Goal: Information Seeking & Learning: Check status

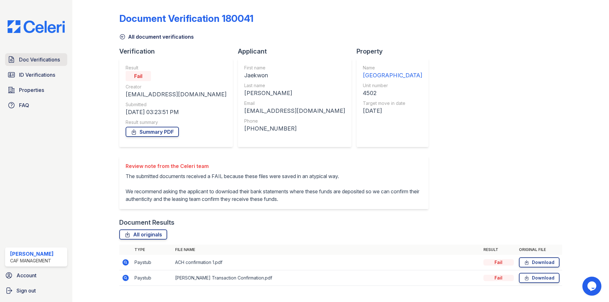
click at [48, 63] on span "Doc Verifications" at bounding box center [39, 60] width 41 height 8
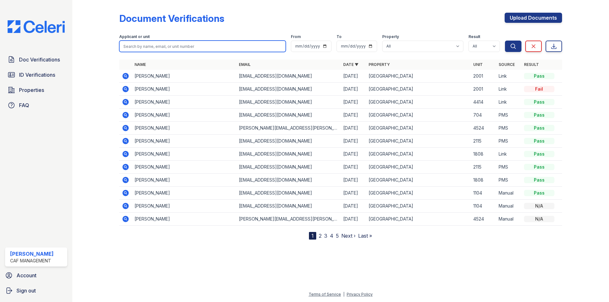
click at [143, 48] on input "search" at bounding box center [202, 46] width 166 height 11
type input "[PERSON_NAME]"
click at [505, 41] on button "Search" at bounding box center [513, 46] width 16 height 11
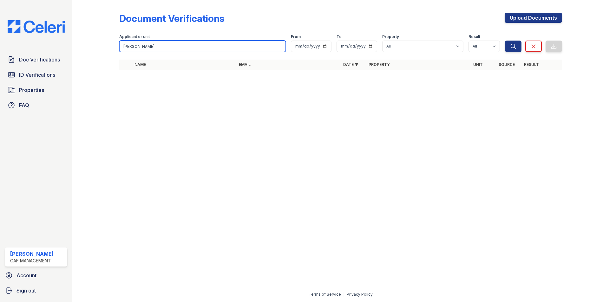
click at [151, 51] on input "[PERSON_NAME]" at bounding box center [202, 46] width 166 height 11
type input "[PERSON_NAME]"
click at [505, 41] on button "Search" at bounding box center [513, 46] width 16 height 11
drag, startPoint x: 156, startPoint y: 49, endPoint x: 114, endPoint y: 45, distance: 41.8
click at [114, 45] on div "Document Verifications Upload Documents Filter Applicant or unit [PERSON_NAME] …" at bounding box center [340, 43] width 516 height 86
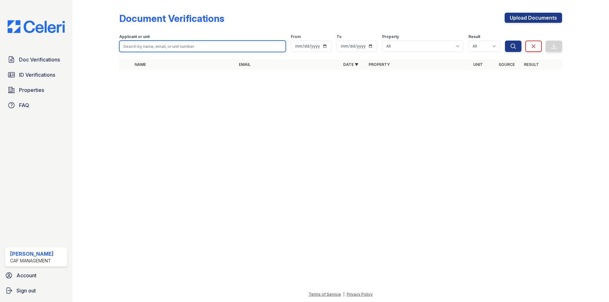
click at [158, 49] on input "search" at bounding box center [202, 46] width 166 height 11
type input "[PERSON_NAME]"
click at [505, 41] on button "Search" at bounding box center [513, 46] width 16 height 11
drag, startPoint x: 158, startPoint y: 49, endPoint x: 83, endPoint y: 49, distance: 75.1
click at [83, 49] on div "Document Verifications Upload Documents Filter Applicant or unit [GEOGRAPHIC_DA…" at bounding box center [340, 43] width 516 height 86
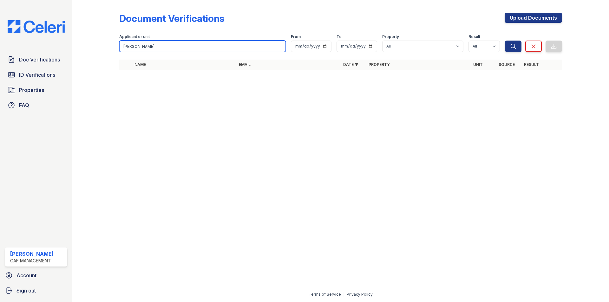
type input "[PERSON_NAME]"
click at [505, 41] on button "Search" at bounding box center [513, 46] width 16 height 11
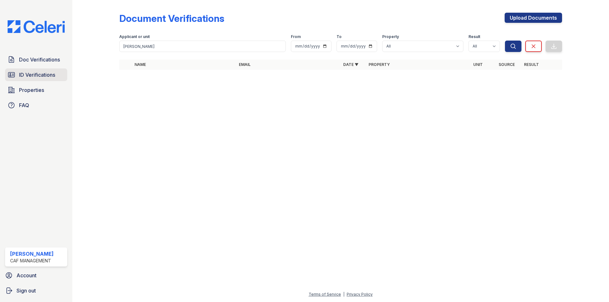
click at [46, 81] on link "ID Verifications" at bounding box center [36, 74] width 62 height 13
